Goal: Find specific page/section: Find specific page/section

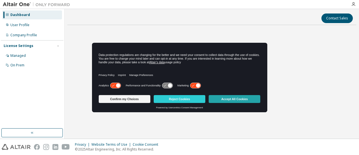
click at [243, 100] on button "Accept All Cookies" at bounding box center [235, 99] width 52 height 8
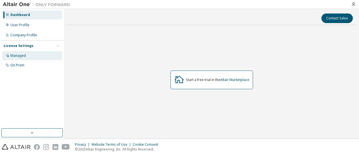
click at [28, 56] on div "Managed" at bounding box center [32, 55] width 60 height 9
click at [19, 58] on div "Managed" at bounding box center [17, 55] width 15 height 4
